Goal: Task Accomplishment & Management: Complete application form

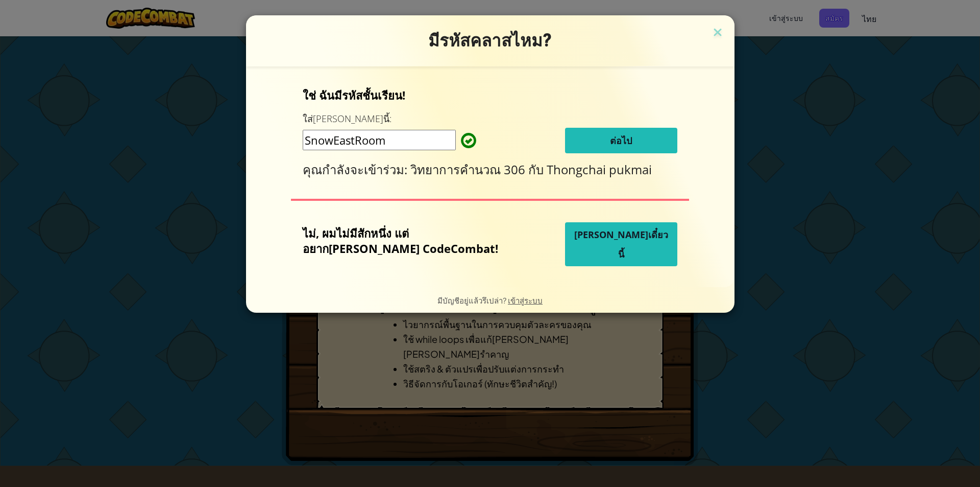
click at [610, 143] on span "ต่อไป" at bounding box center [621, 140] width 22 height 12
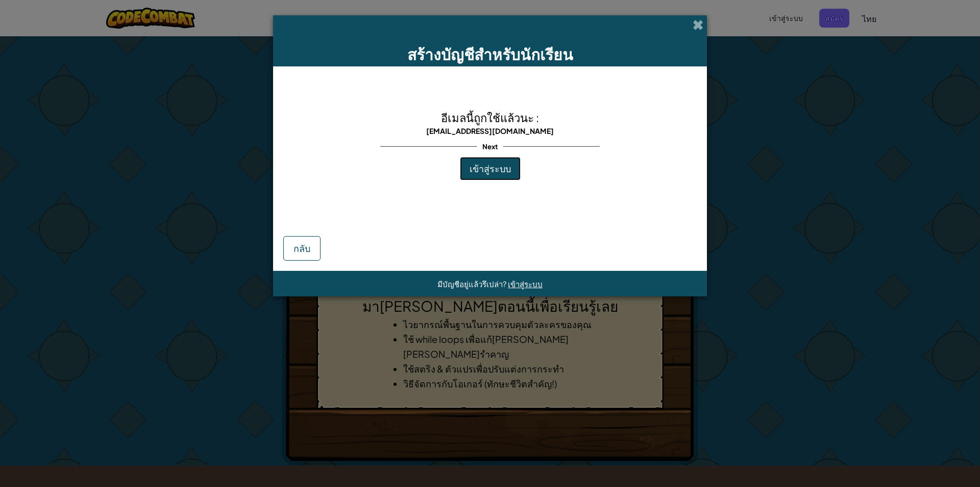
click at [493, 166] on span "เข้าสู่ระบบ" at bounding box center [490, 168] width 41 height 12
